Goal: Task Accomplishment & Management: Manage account settings

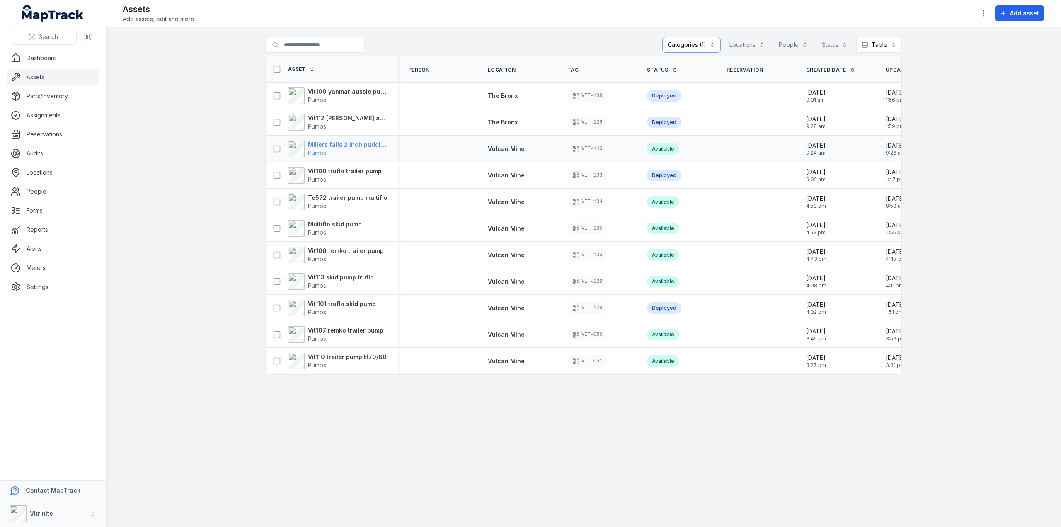
click at [332, 142] on strong "Millers falls 2 inch puddle pump diesel" at bounding box center [348, 145] width 80 height 8
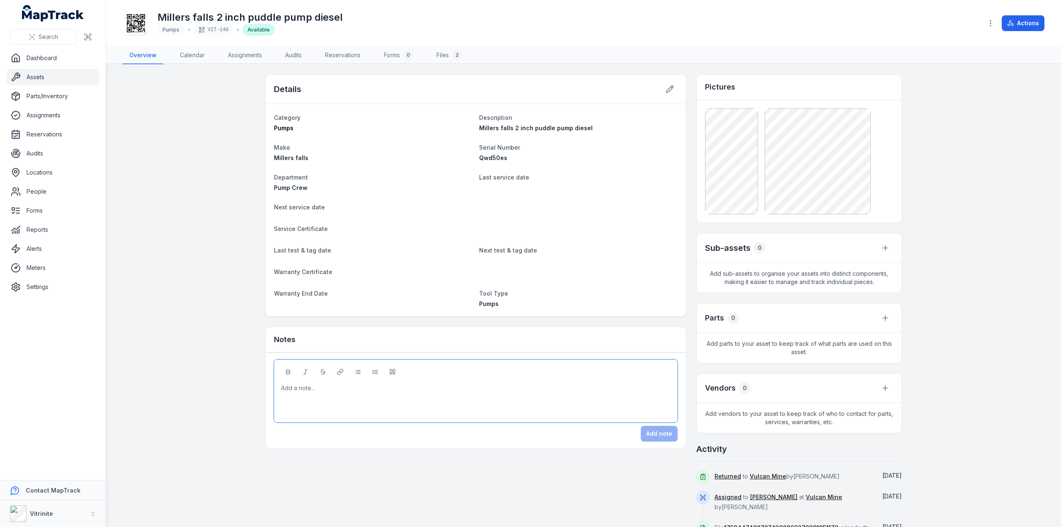
click at [285, 385] on div at bounding box center [475, 388] width 389 height 8
click at [652, 429] on button "Add note" at bounding box center [659, 434] width 37 height 16
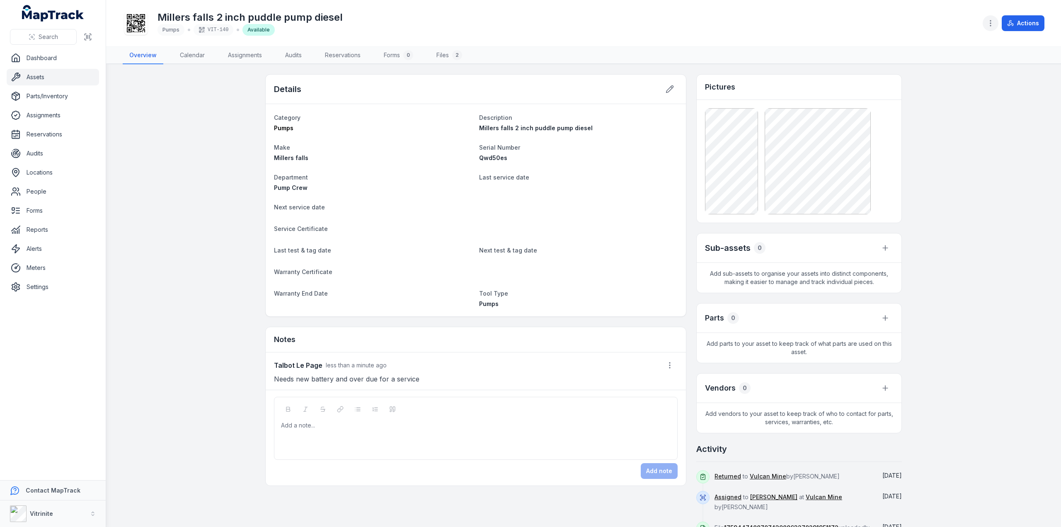
click at [995, 27] on button "button" at bounding box center [991, 23] width 16 height 16
click at [930, 75] on div "Manage meters" at bounding box center [949, 75] width 93 height 15
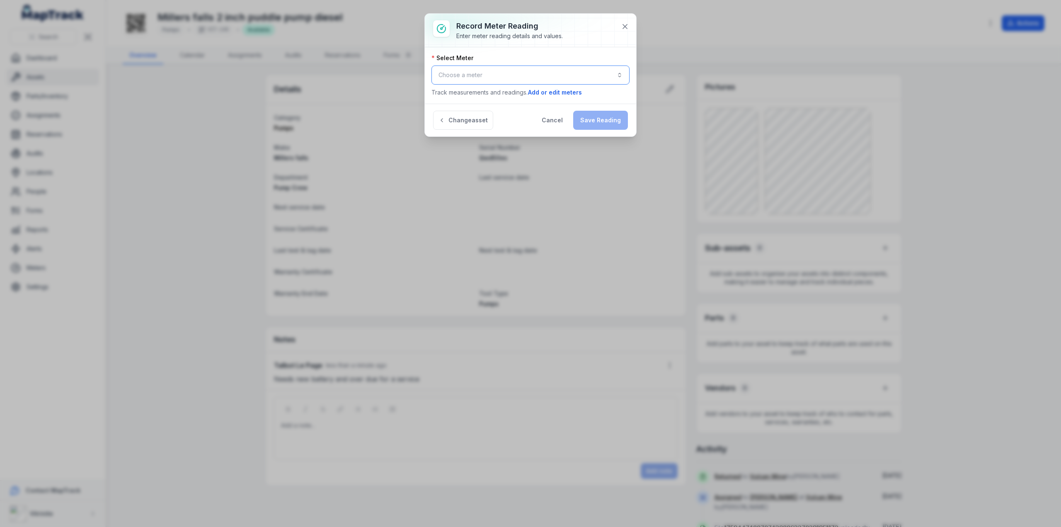
click at [486, 71] on button "Choose a meter" at bounding box center [530, 74] width 198 height 19
click at [480, 99] on span "Pump Hours" at bounding box center [466, 96] width 33 height 8
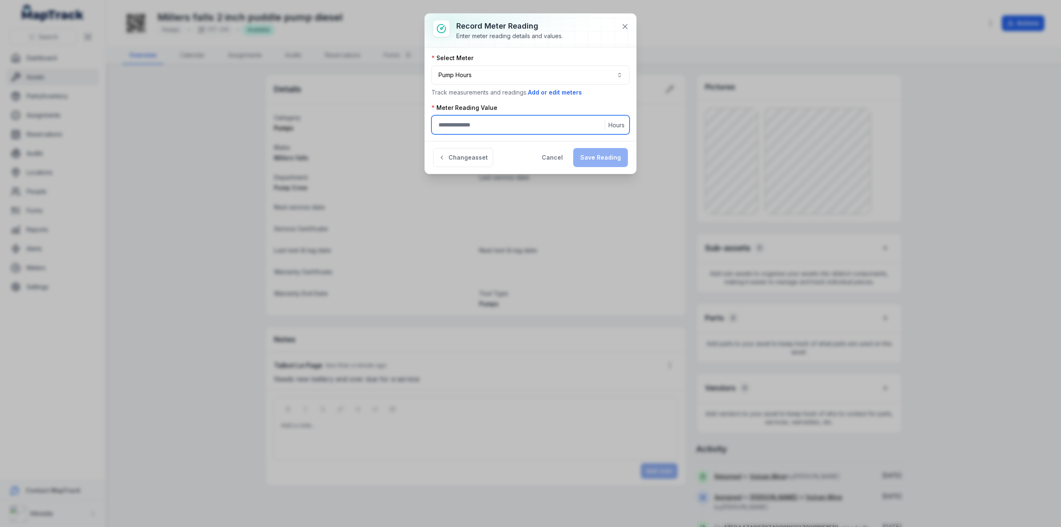
click at [457, 128] on input ":rp3:-form-item-label" at bounding box center [530, 124] width 198 height 19
type input "*"
click at [600, 153] on button "Save Reading" at bounding box center [600, 157] width 55 height 19
